Goal: Task Accomplishment & Management: Manage account settings

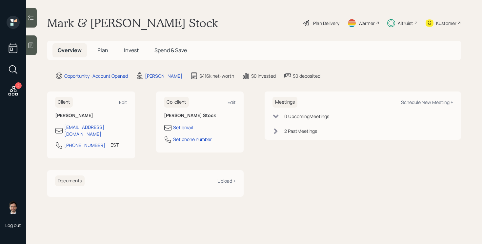
click at [104, 51] on span "Plan" at bounding box center [102, 50] width 11 height 7
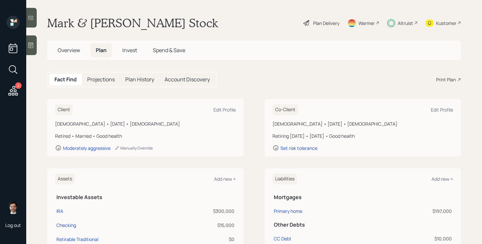
click at [132, 50] on span "Invest" at bounding box center [129, 50] width 15 height 7
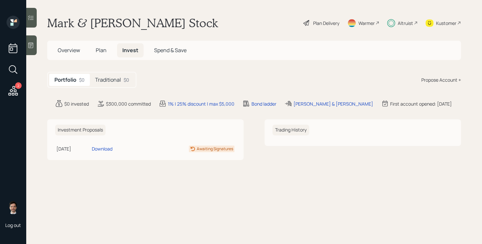
click at [117, 82] on h5 "Traditional" at bounding box center [108, 80] width 26 height 6
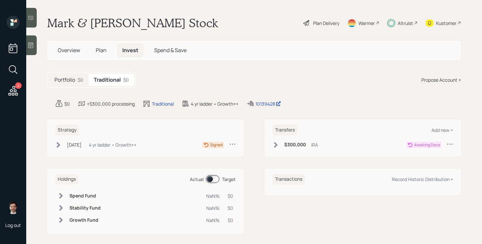
click at [56, 135] on div "Strategy Sep 18, 2025 Thursday, September 18, 2025 9:36 AM EDT 4 yr ladder • Gr…" at bounding box center [145, 137] width 196 height 37
click at [57, 145] on icon at bounding box center [58, 145] width 7 height 7
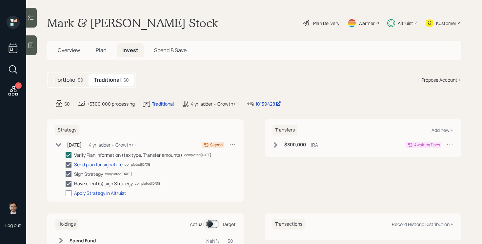
click at [69, 194] on div at bounding box center [69, 193] width 6 height 6
click at [66, 193] on input "checkbox" at bounding box center [65, 193] width 0 height 0
checkbox input "true"
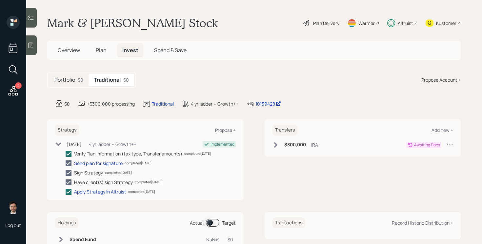
click at [59, 142] on icon at bounding box center [58, 144] width 7 height 7
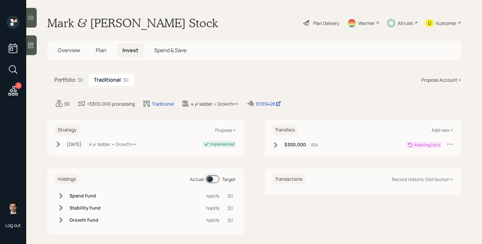
click at [273, 143] on icon at bounding box center [275, 145] width 7 height 7
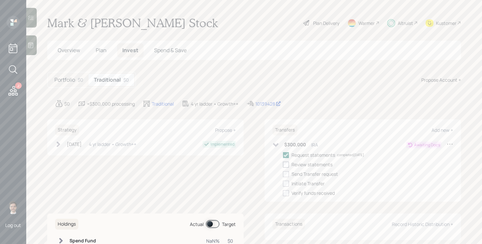
click at [287, 166] on div at bounding box center [286, 165] width 6 height 6
click at [283, 165] on input "checkbox" at bounding box center [283, 164] width 0 height 0
checkbox input "true"
click at [287, 175] on div at bounding box center [286, 174] width 6 height 6
click at [283, 174] on input "checkbox" at bounding box center [283, 174] width 0 height 0
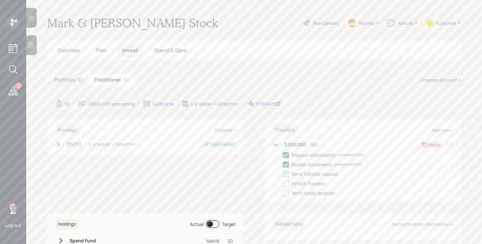
checkbox input "true"
click at [287, 183] on div at bounding box center [286, 184] width 6 height 6
click at [283, 183] on input "checkbox" at bounding box center [283, 183] width 0 height 0
checkbox input "true"
click at [275, 143] on icon at bounding box center [275, 145] width 7 height 7
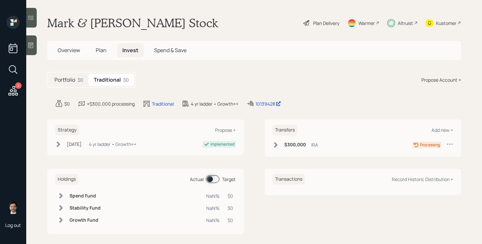
click at [11, 93] on icon at bounding box center [13, 91] width 12 height 12
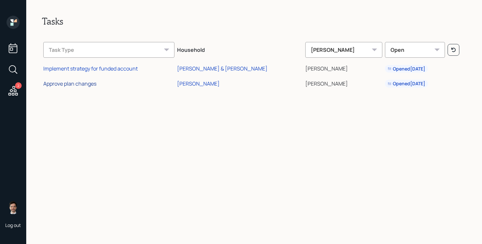
click at [94, 86] on div "Approve plan changes" at bounding box center [69, 83] width 53 height 7
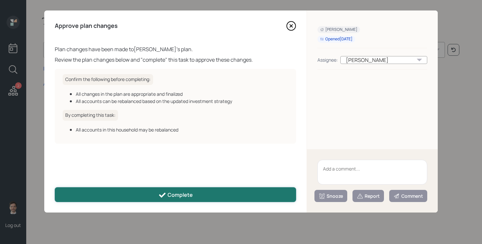
click at [187, 196] on div "Complete" at bounding box center [175, 195] width 34 height 8
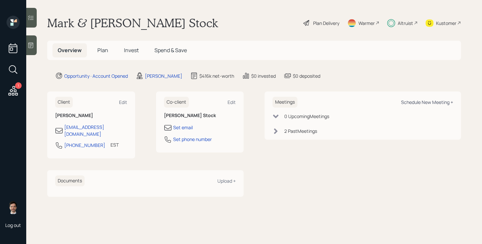
click at [431, 104] on div "Schedule New Meeting +" at bounding box center [427, 102] width 52 height 6
select select "ef6b64e1-8f62-4a74-b865-a7df4b35b836"
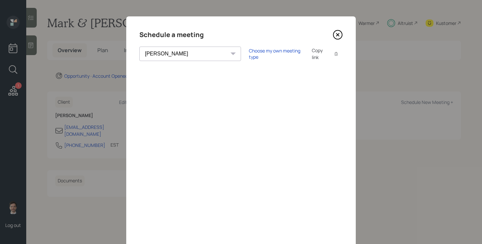
click at [337, 37] on icon at bounding box center [338, 35] width 10 height 10
